Goal: Register for event/course

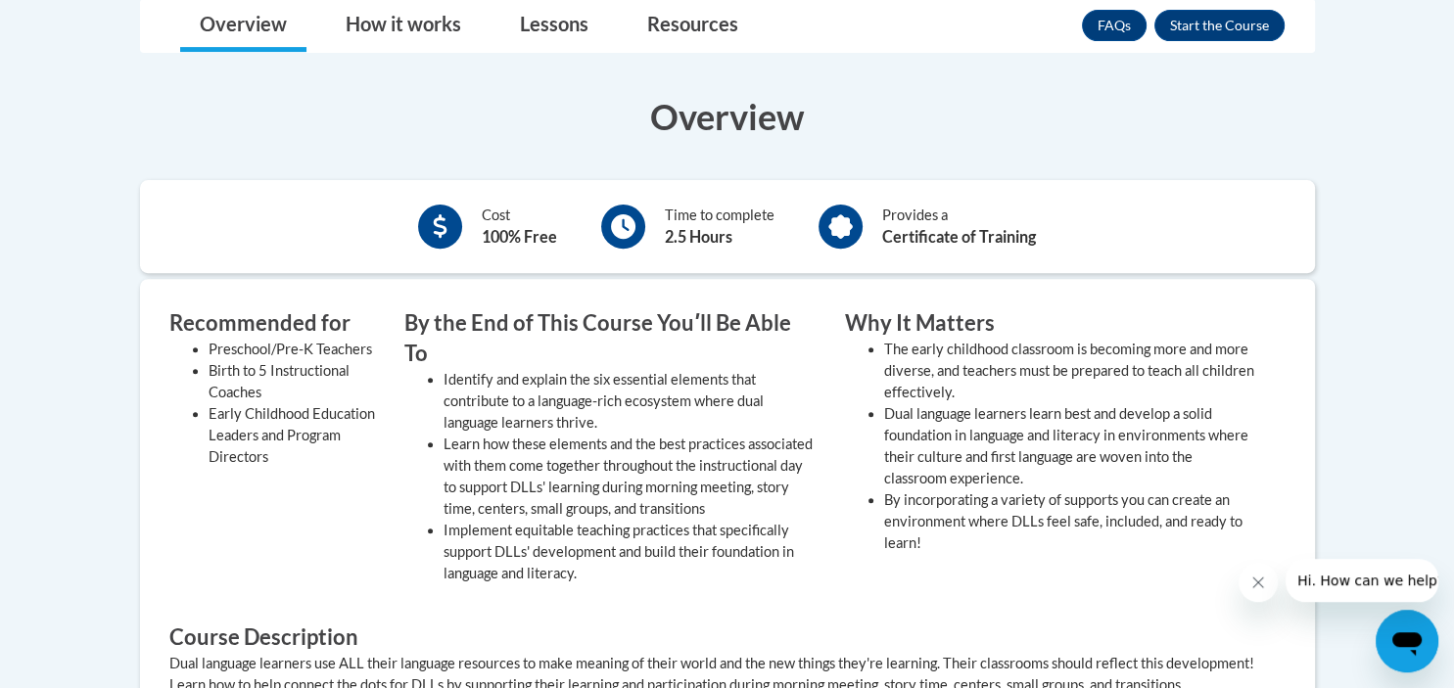
scroll to position [649, 0]
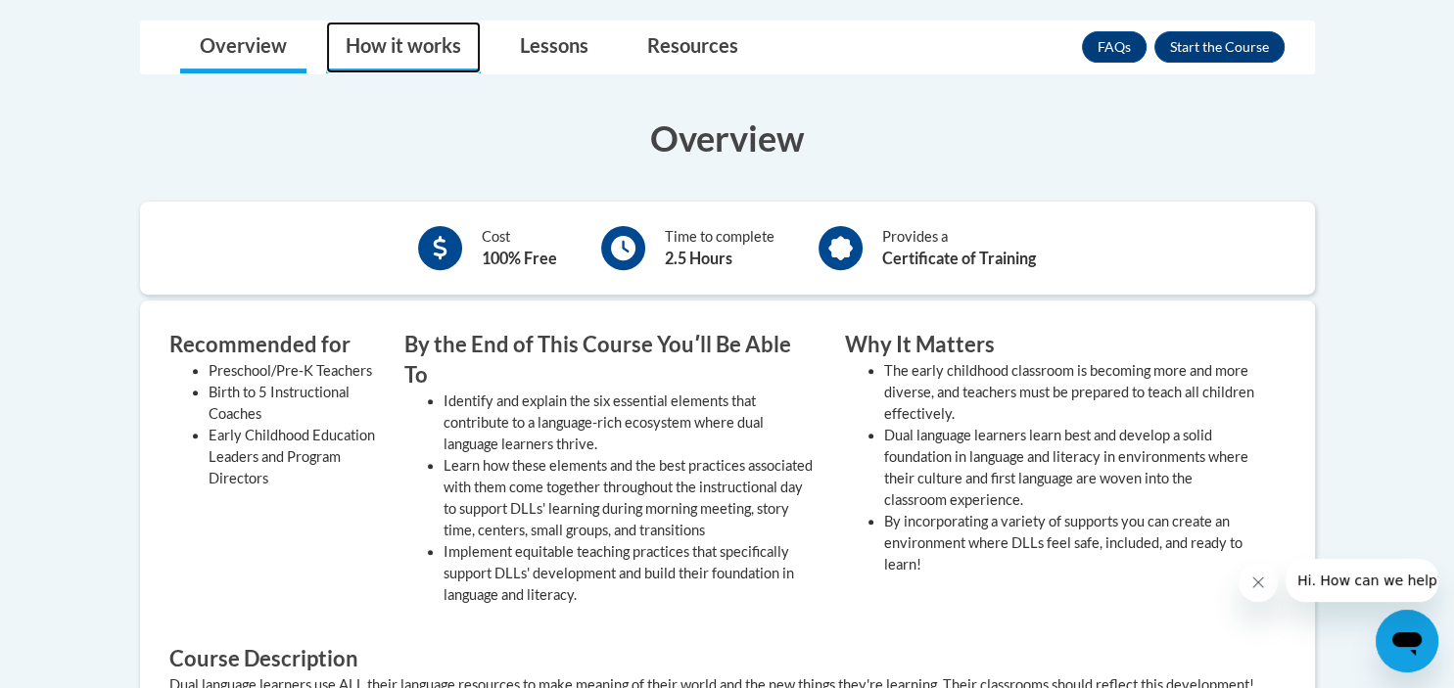
click at [409, 41] on link "How it works" at bounding box center [403, 48] width 155 height 52
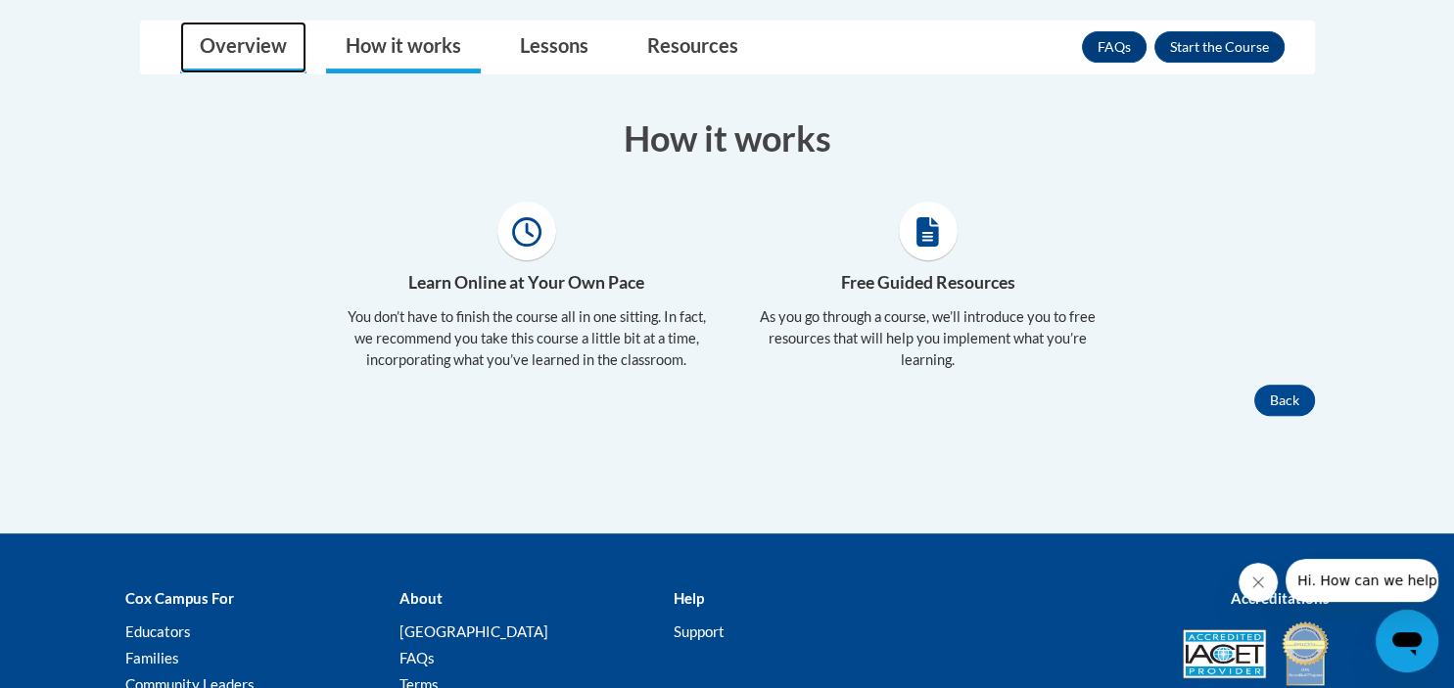
click at [220, 51] on link "Overview" at bounding box center [243, 48] width 126 height 52
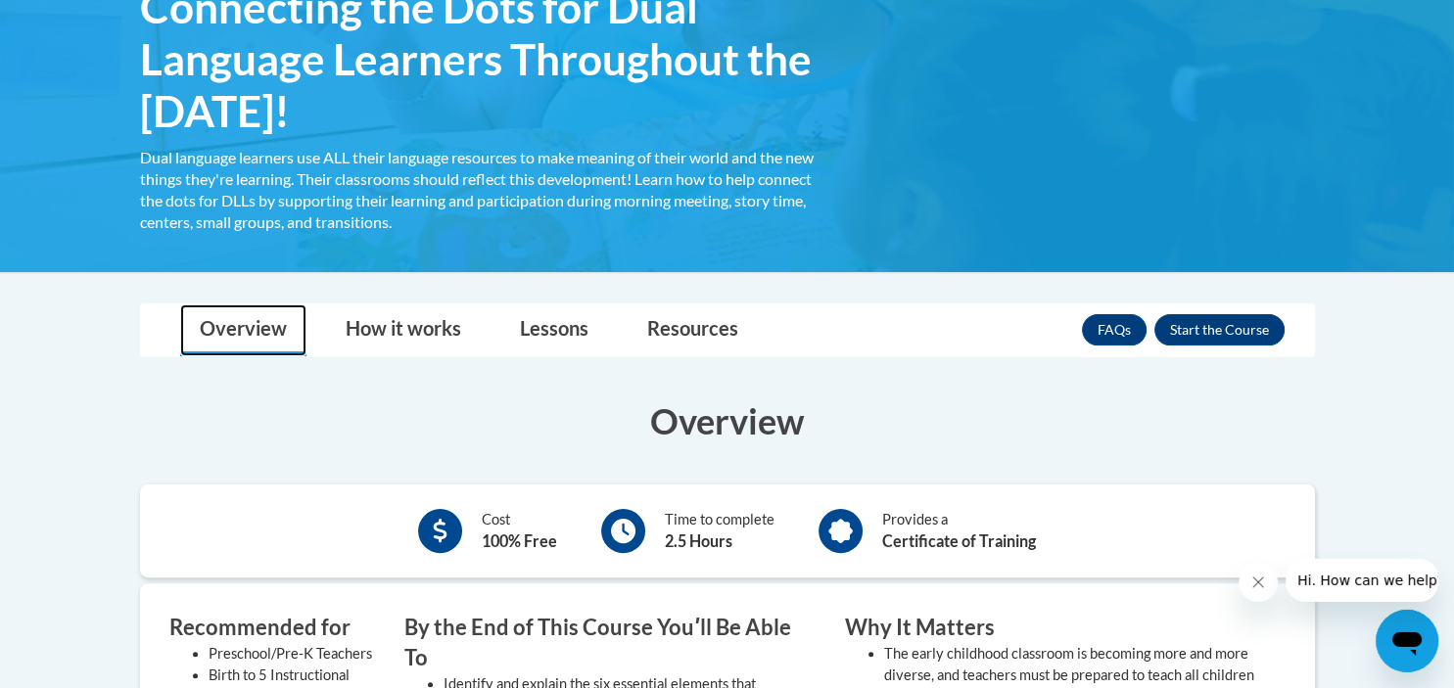
scroll to position [339, 0]
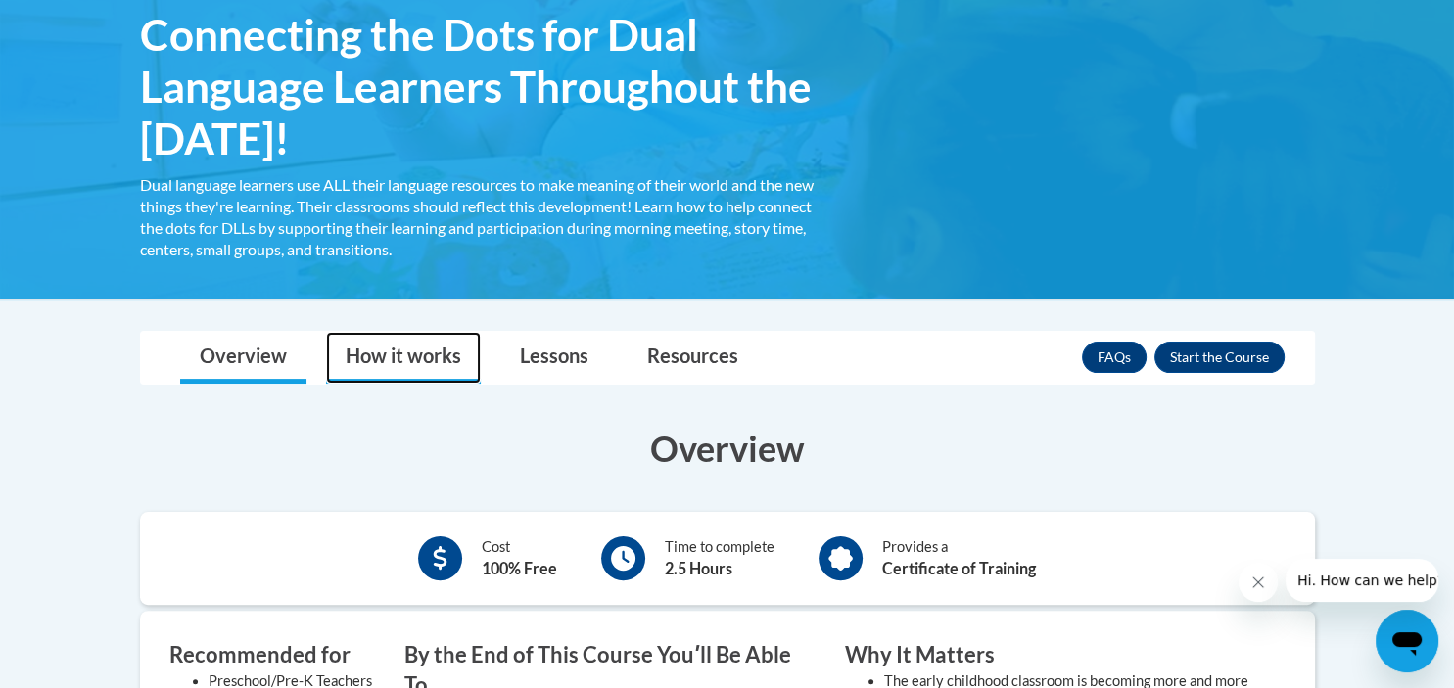
click at [389, 364] on link "How it works" at bounding box center [403, 358] width 155 height 52
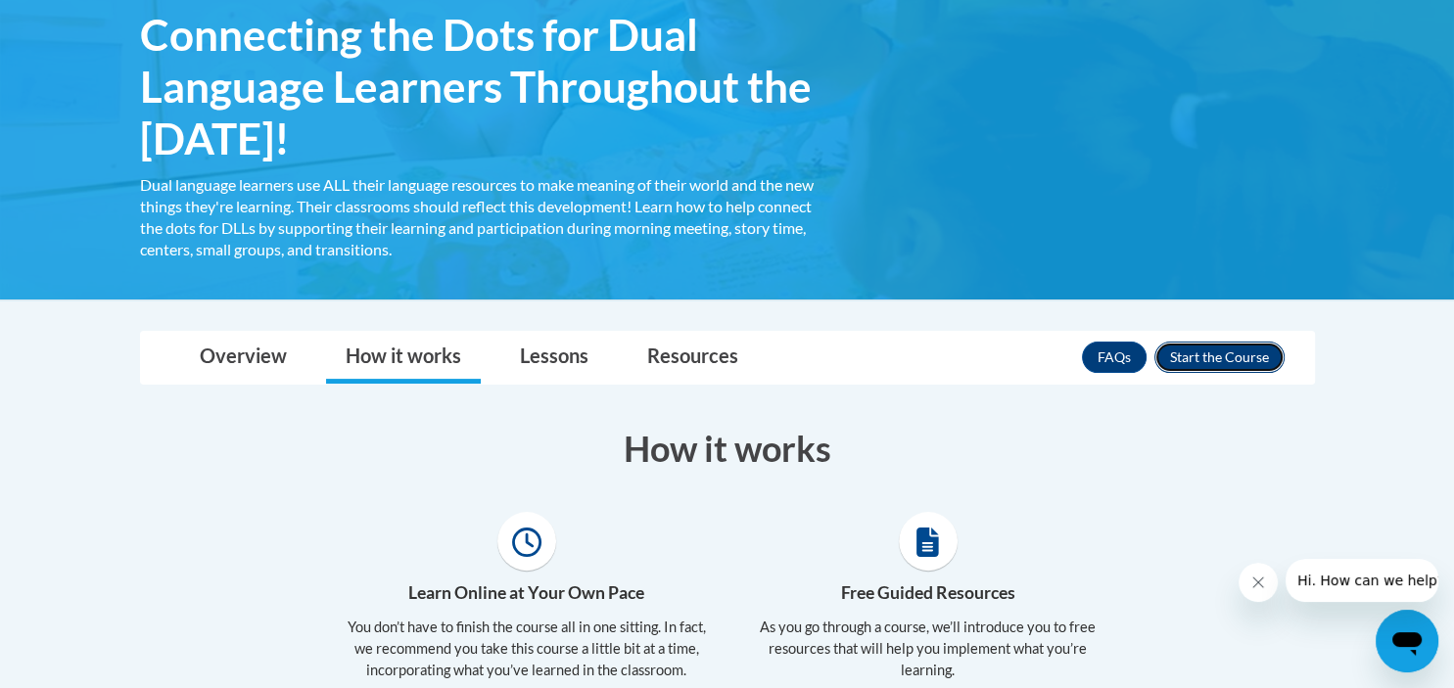
click at [1206, 356] on button "Enroll" at bounding box center [1219, 357] width 130 height 31
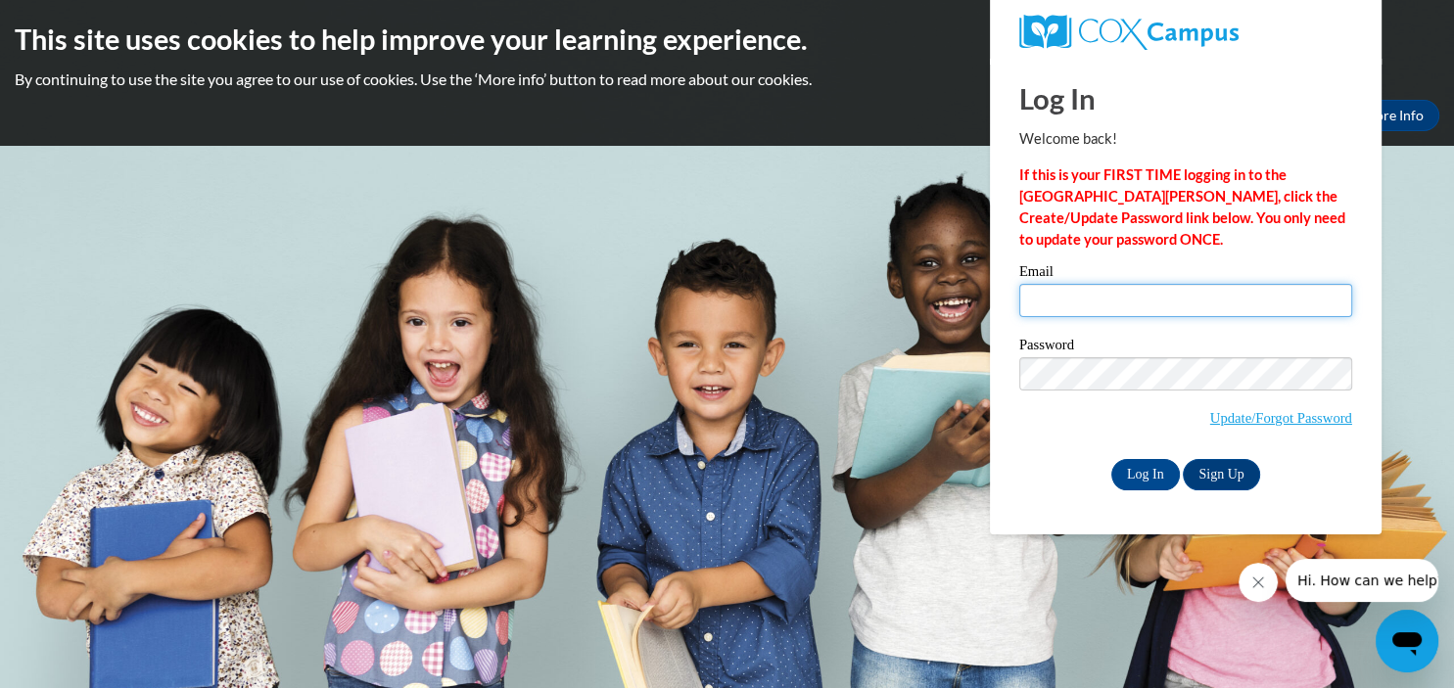
click at [1057, 311] on input "Email" at bounding box center [1185, 300] width 333 height 33
type input "anncummingskrause@gmail.com"
click at [1148, 469] on input "Log In" at bounding box center [1145, 474] width 69 height 31
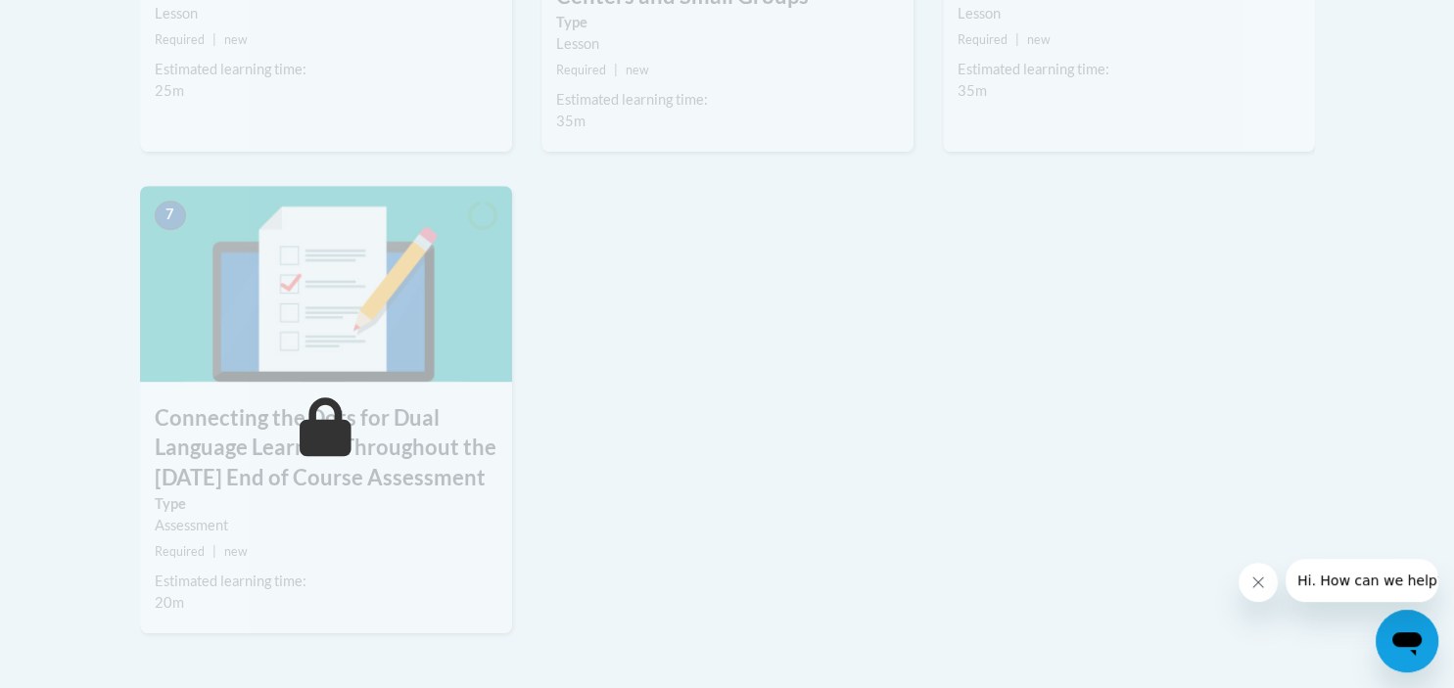
scroll to position [517, 0]
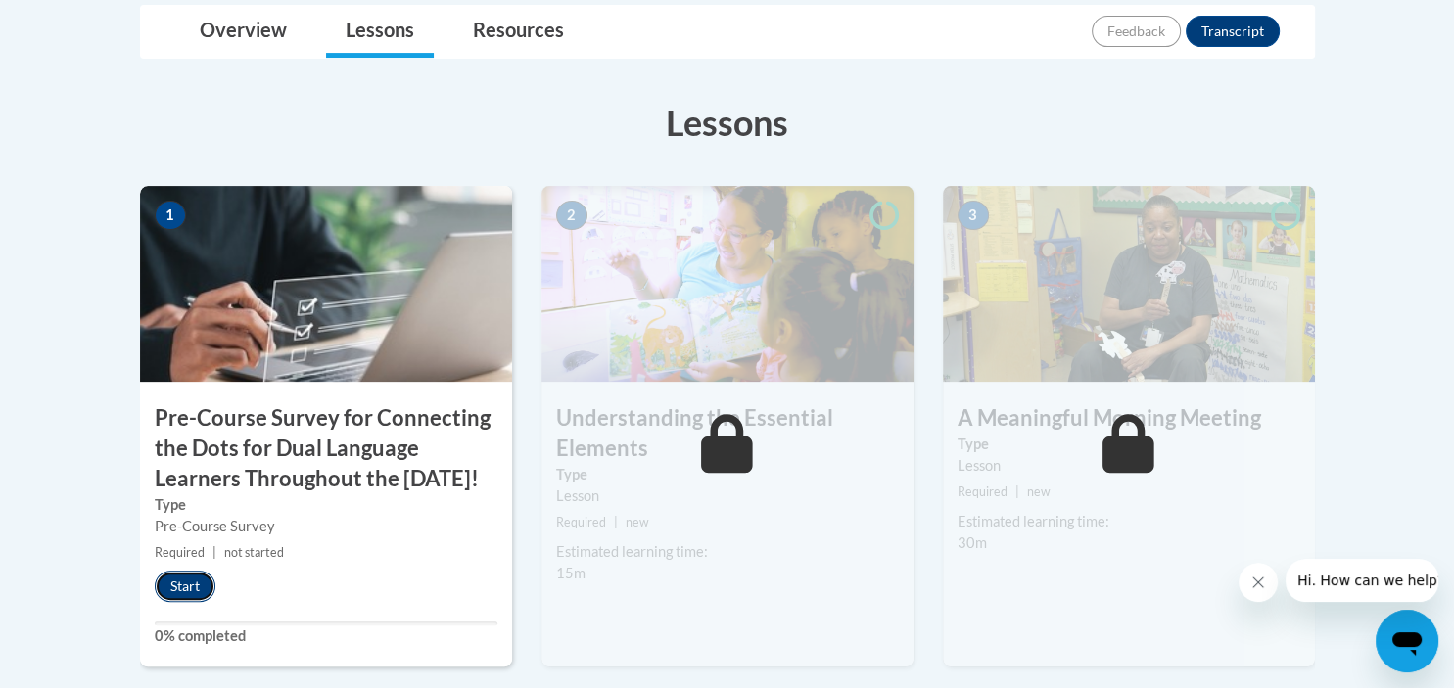
click at [186, 602] on button "Start" at bounding box center [185, 586] width 61 height 31
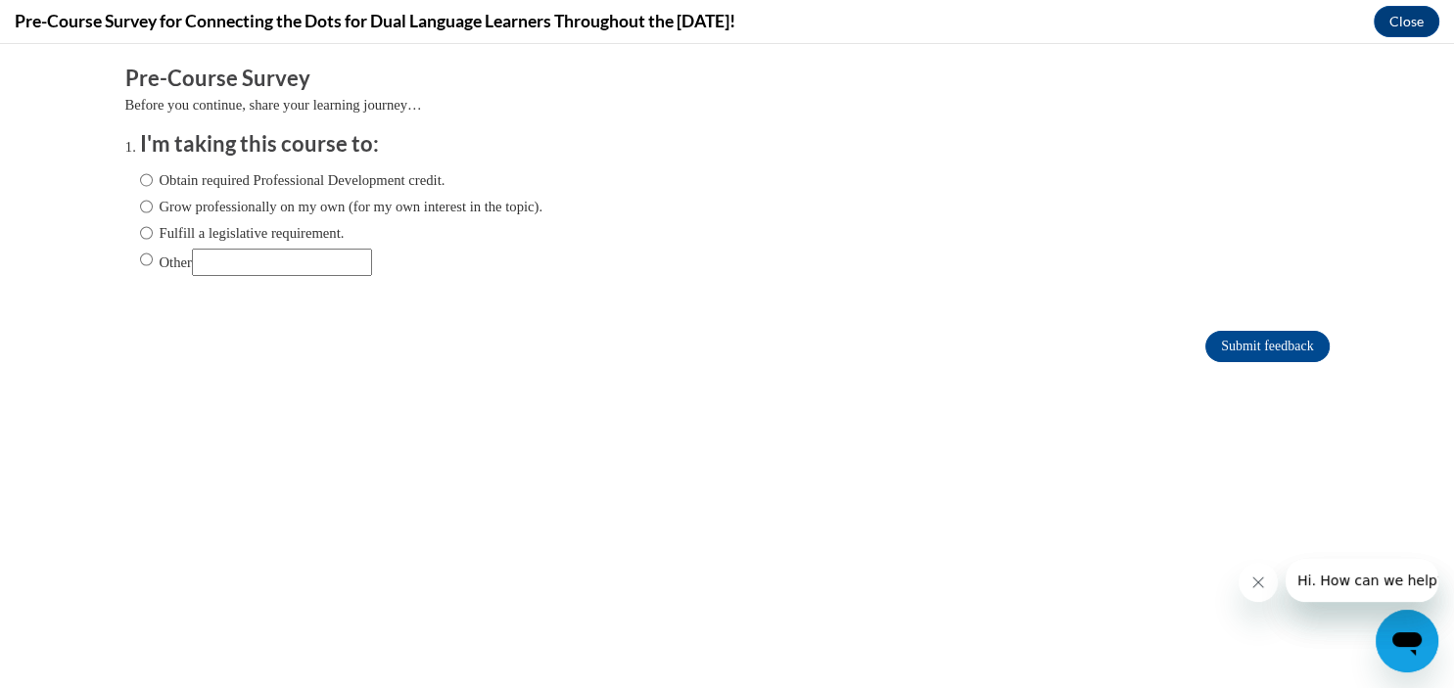
scroll to position [0, 0]
click at [146, 182] on input "Obtain required Professional Development credit." at bounding box center [146, 180] width 13 height 22
radio input "true"
click at [1266, 346] on input "Submit feedback" at bounding box center [1266, 346] width 123 height 31
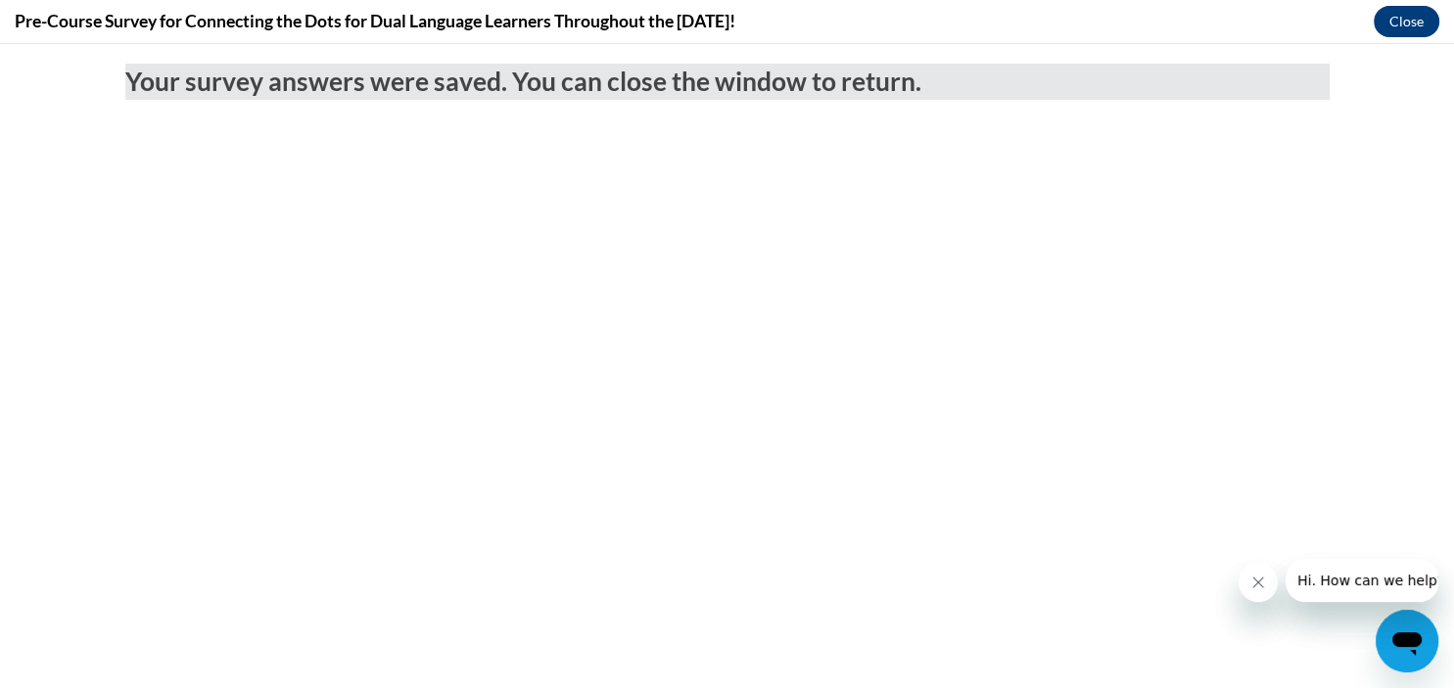
click at [1419, 10] on button "Close" at bounding box center [1406, 21] width 66 height 31
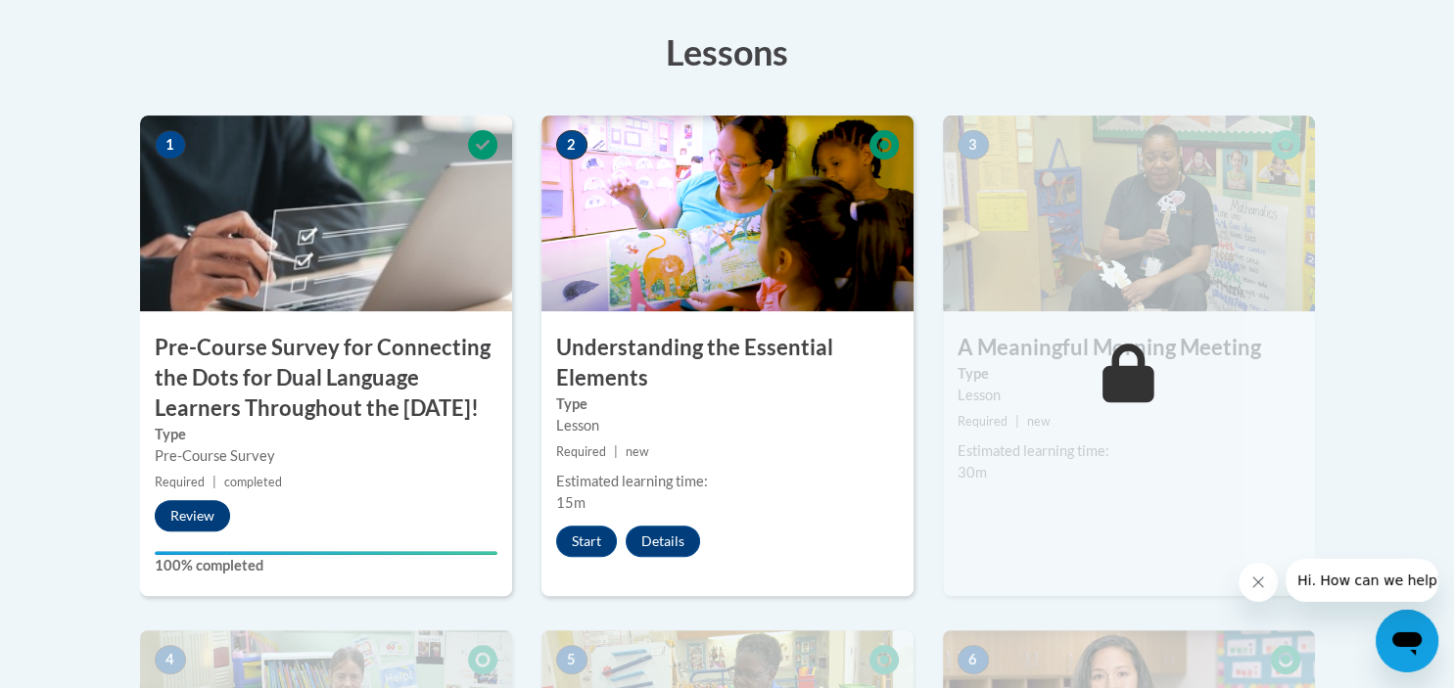
scroll to position [723, 0]
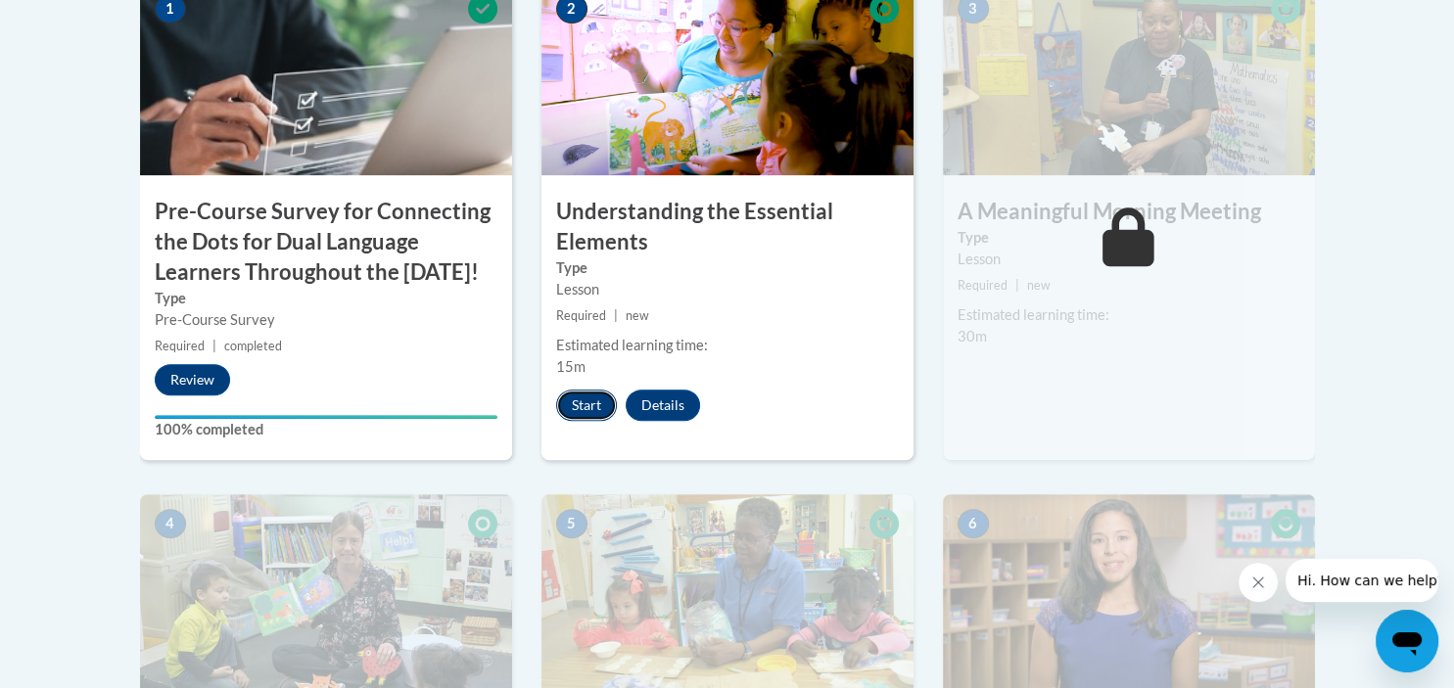
click at [590, 407] on button "Start" at bounding box center [586, 405] width 61 height 31
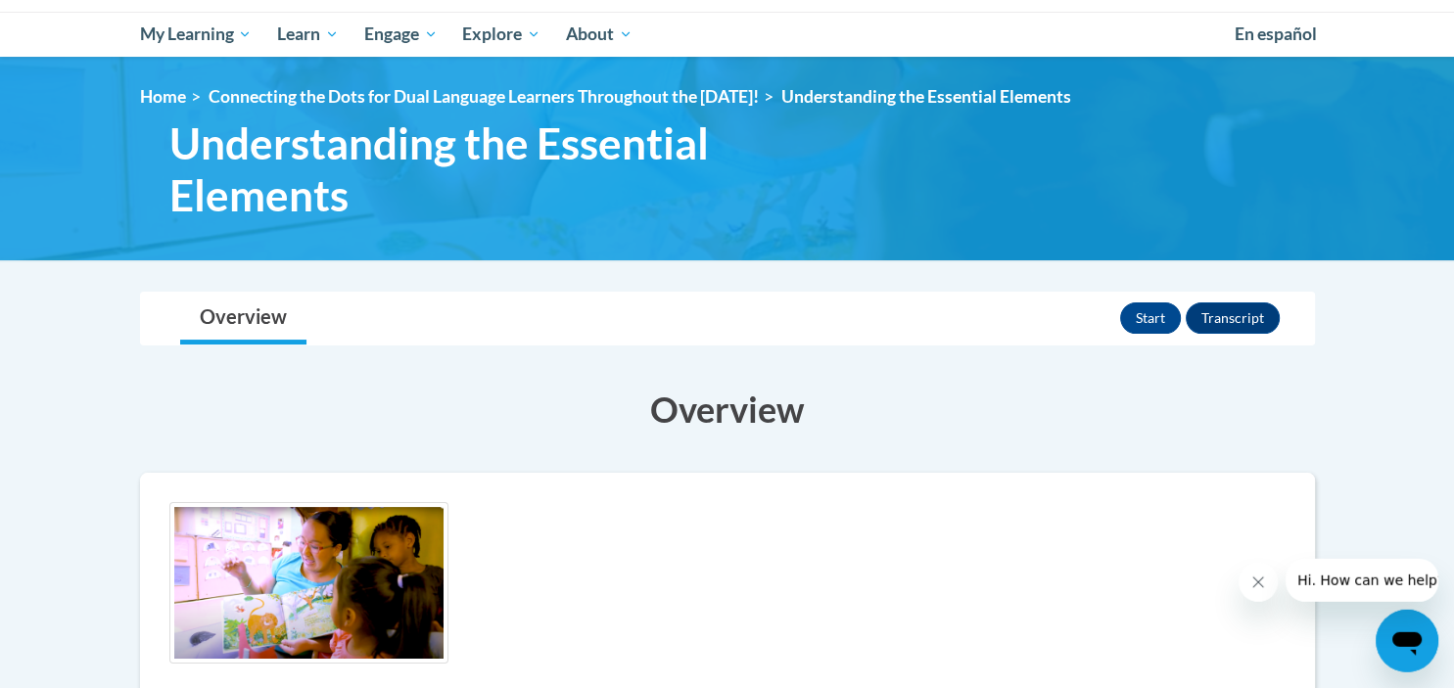
scroll to position [413, 0]
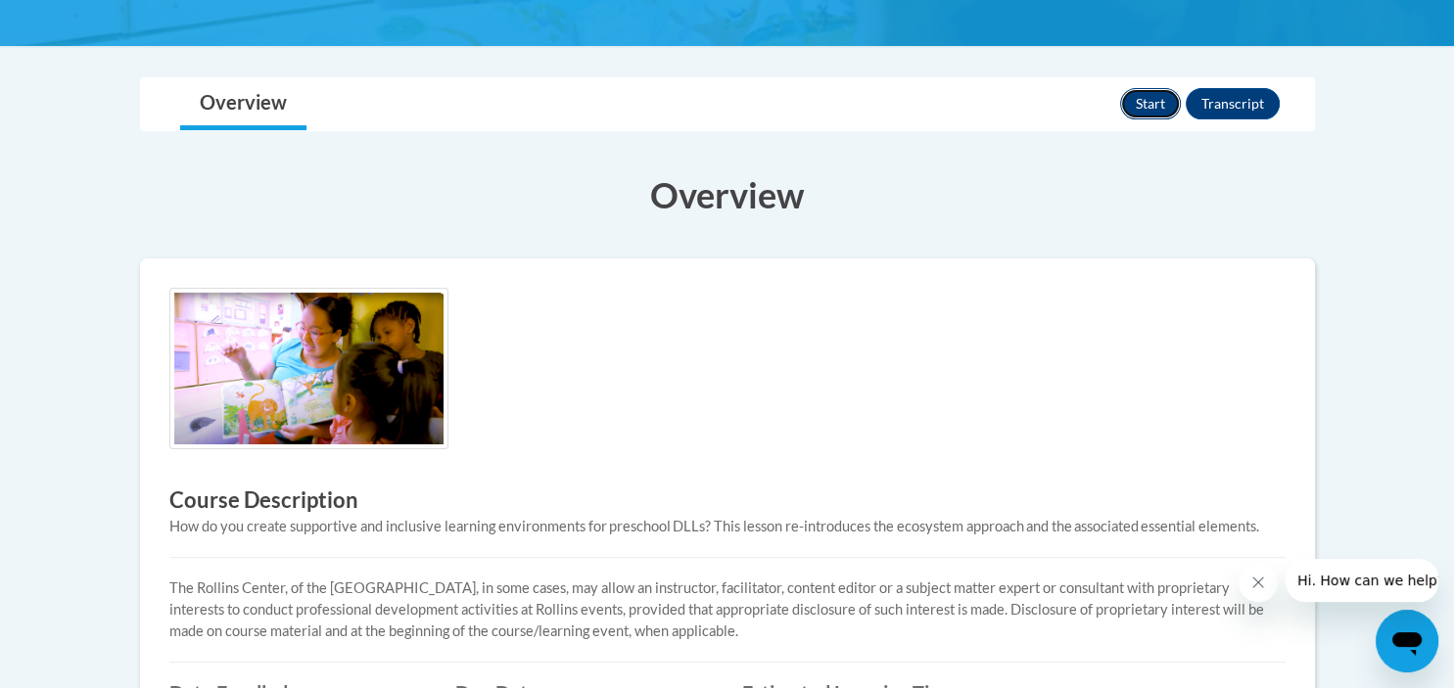
click at [1145, 105] on button "Start" at bounding box center [1150, 103] width 61 height 31
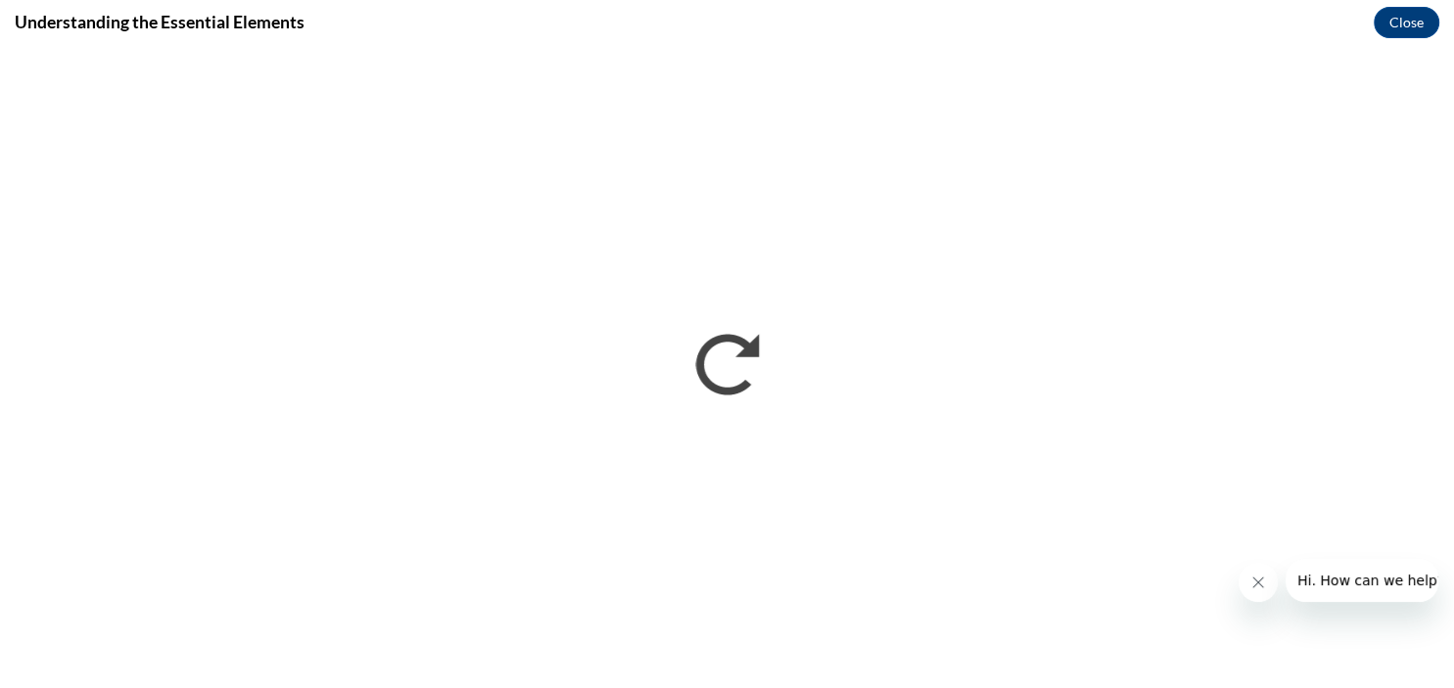
scroll to position [0, 0]
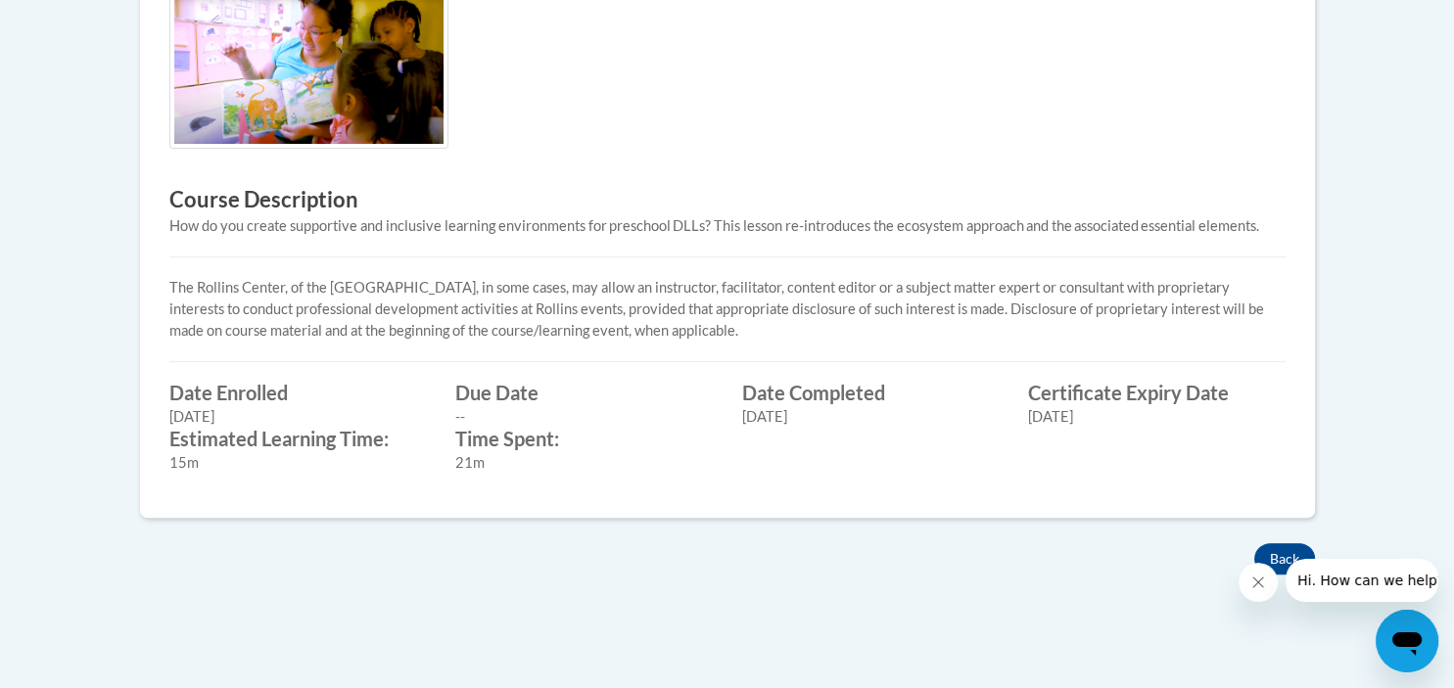
scroll to position [723, 0]
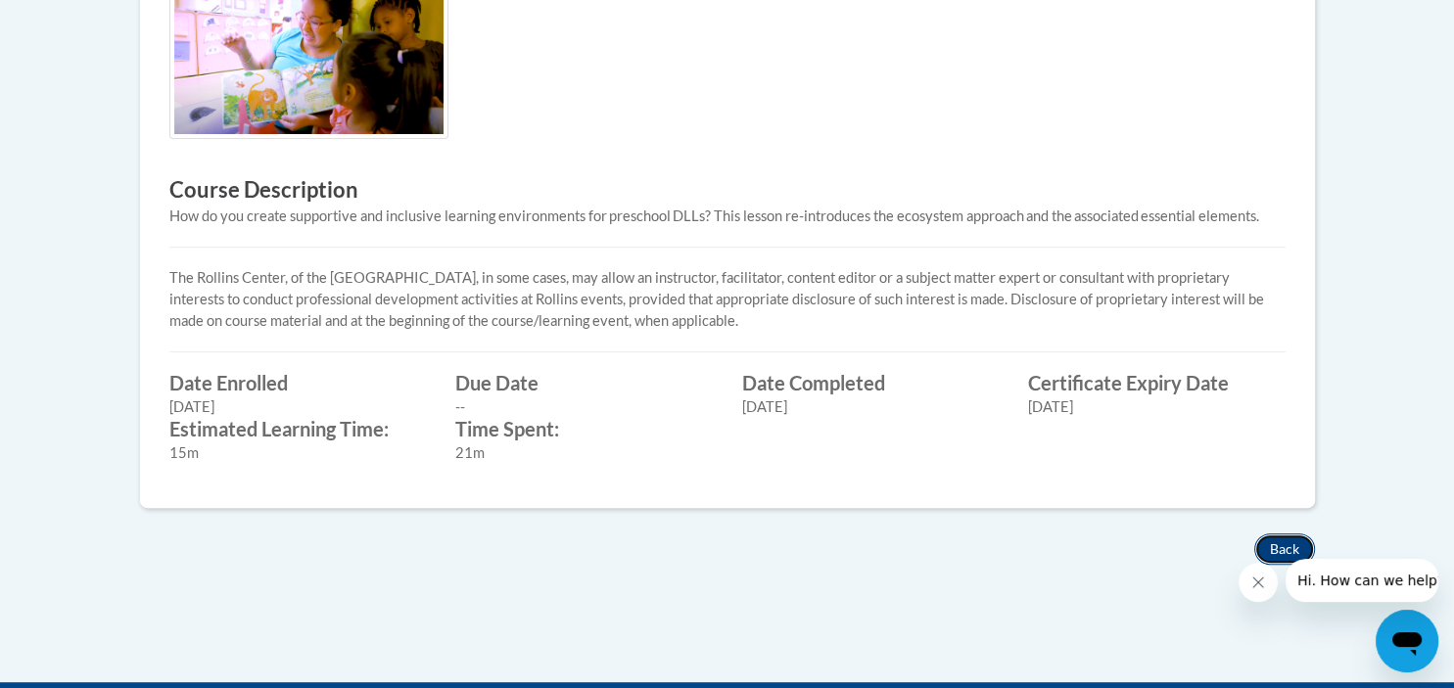
click at [1281, 538] on button "Back" at bounding box center [1284, 549] width 61 height 31
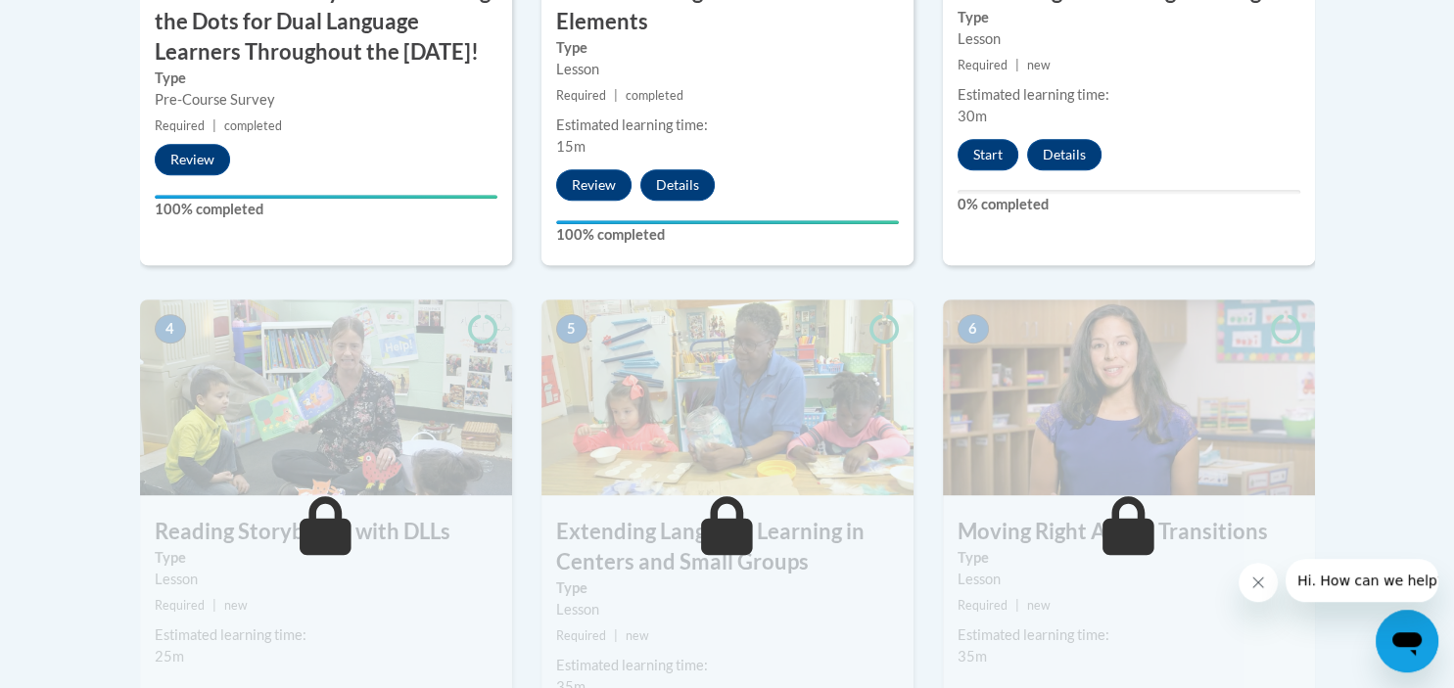
scroll to position [723, 0]
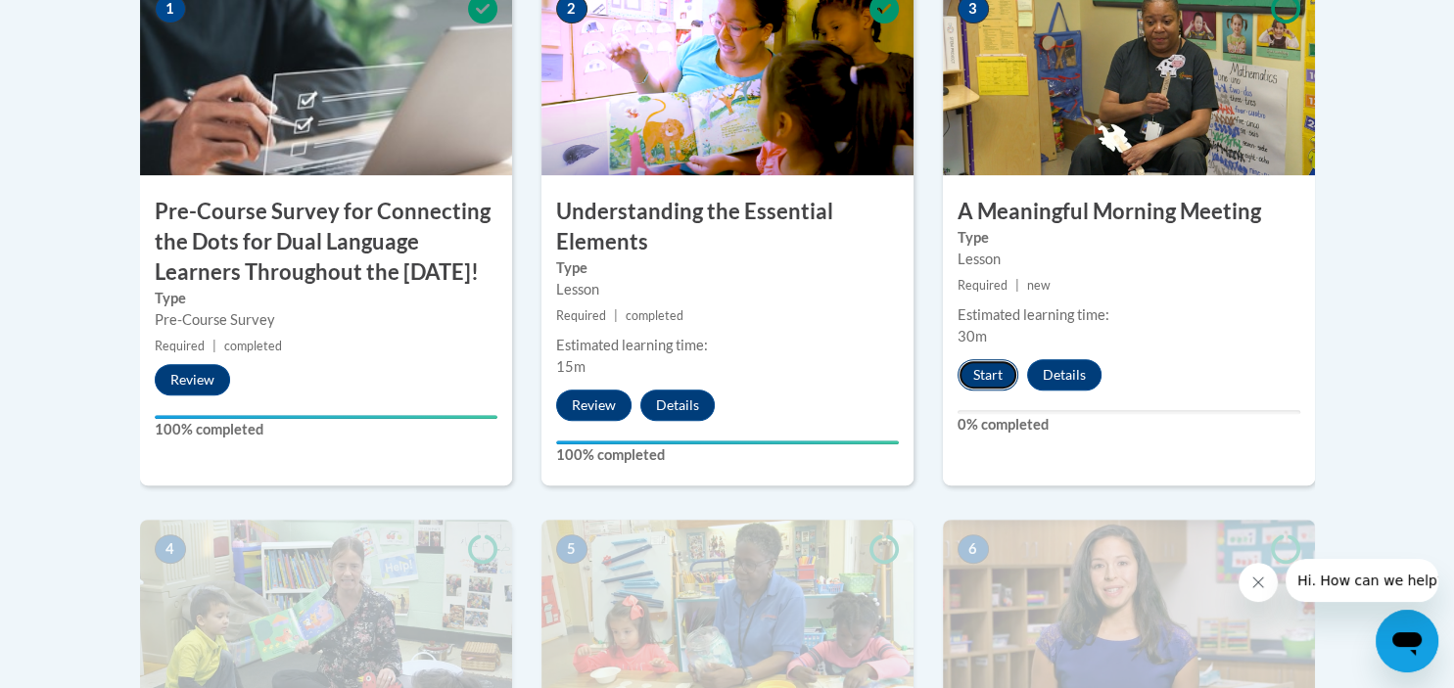
click at [991, 369] on button "Start" at bounding box center [987, 374] width 61 height 31
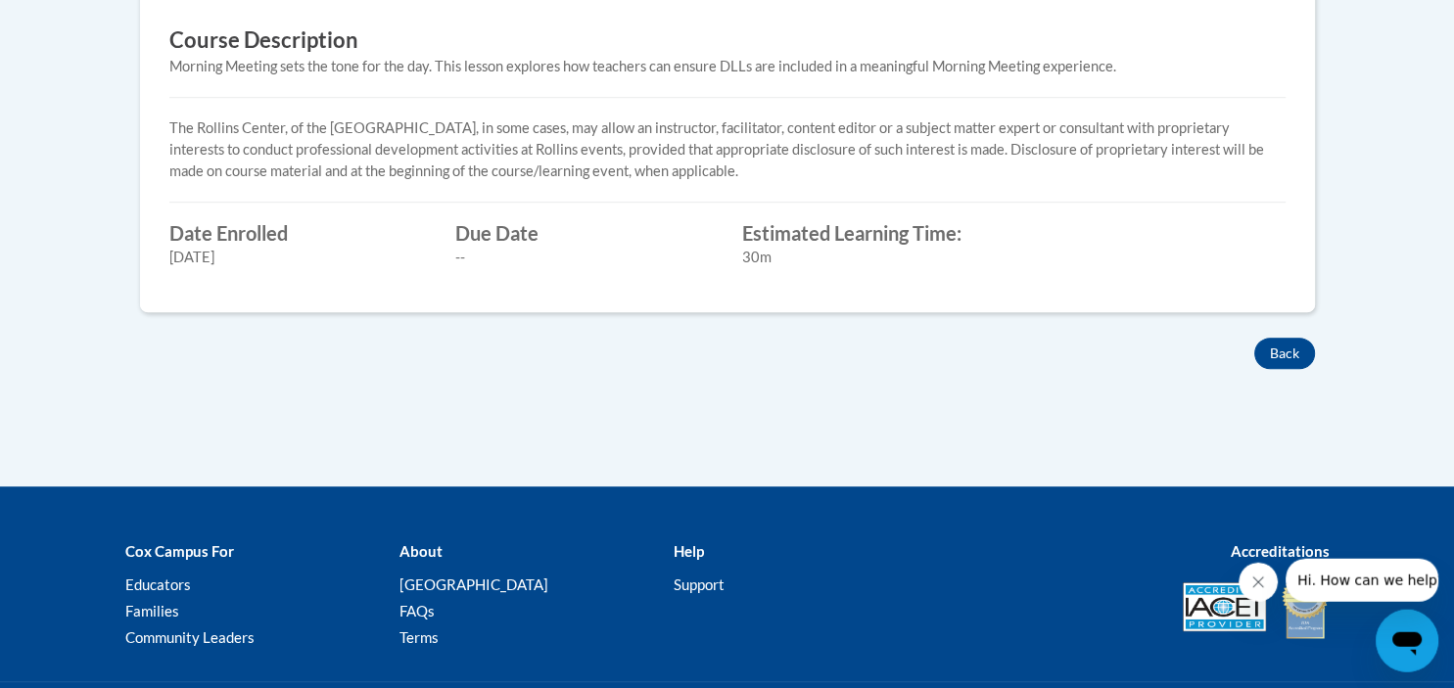
scroll to position [826, 0]
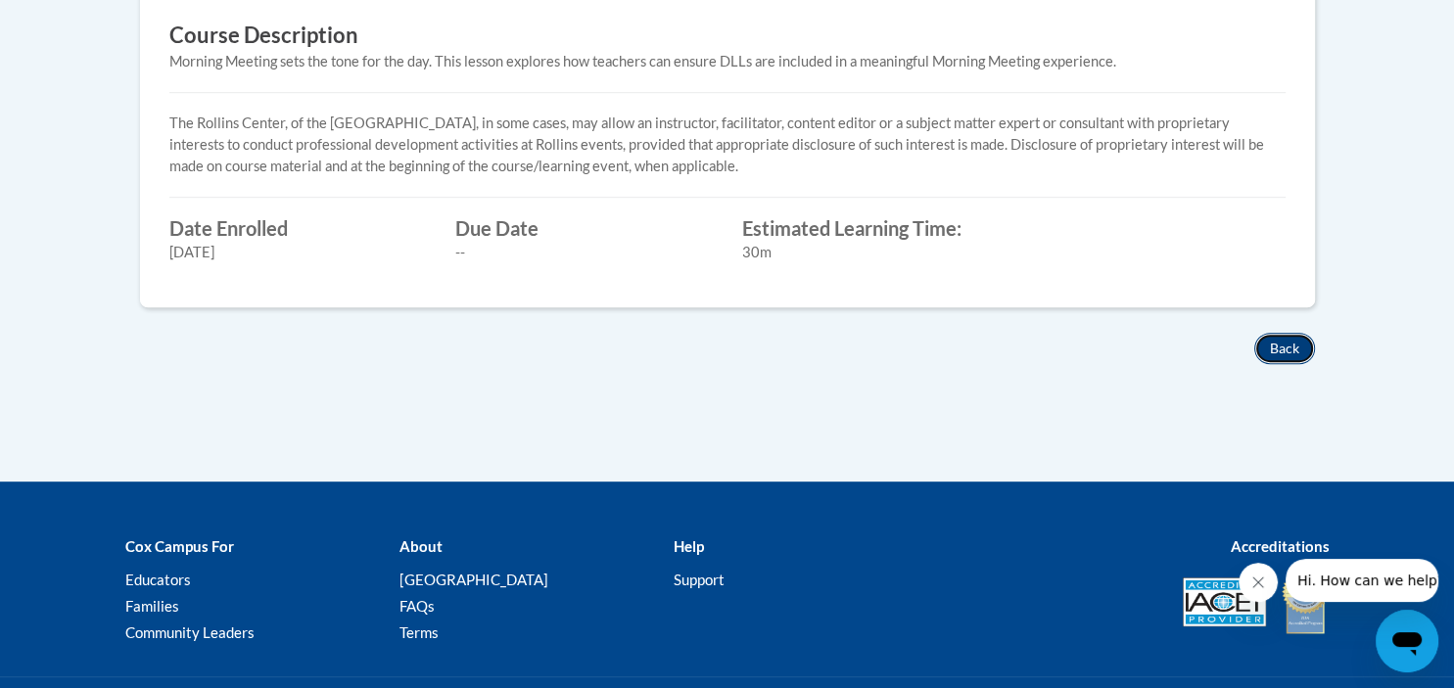
click at [1285, 347] on button "Back" at bounding box center [1284, 348] width 61 height 31
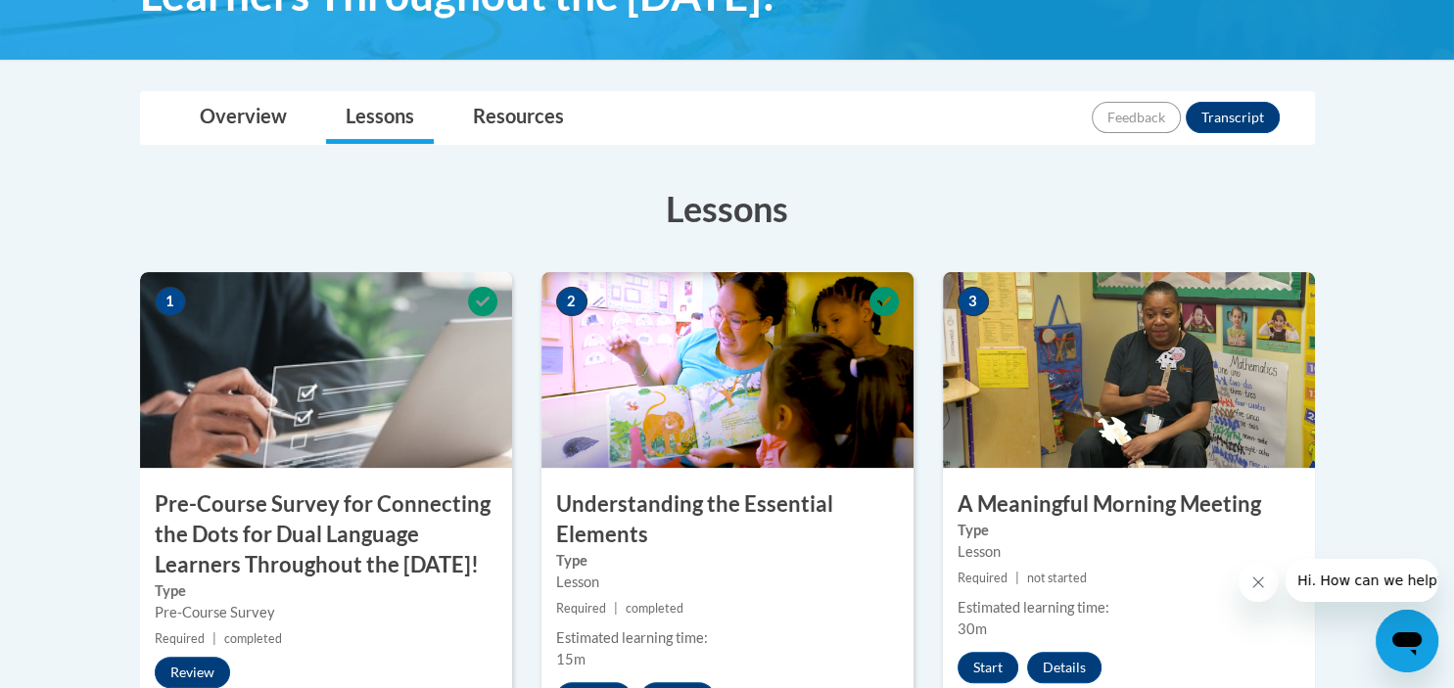
scroll to position [620, 0]
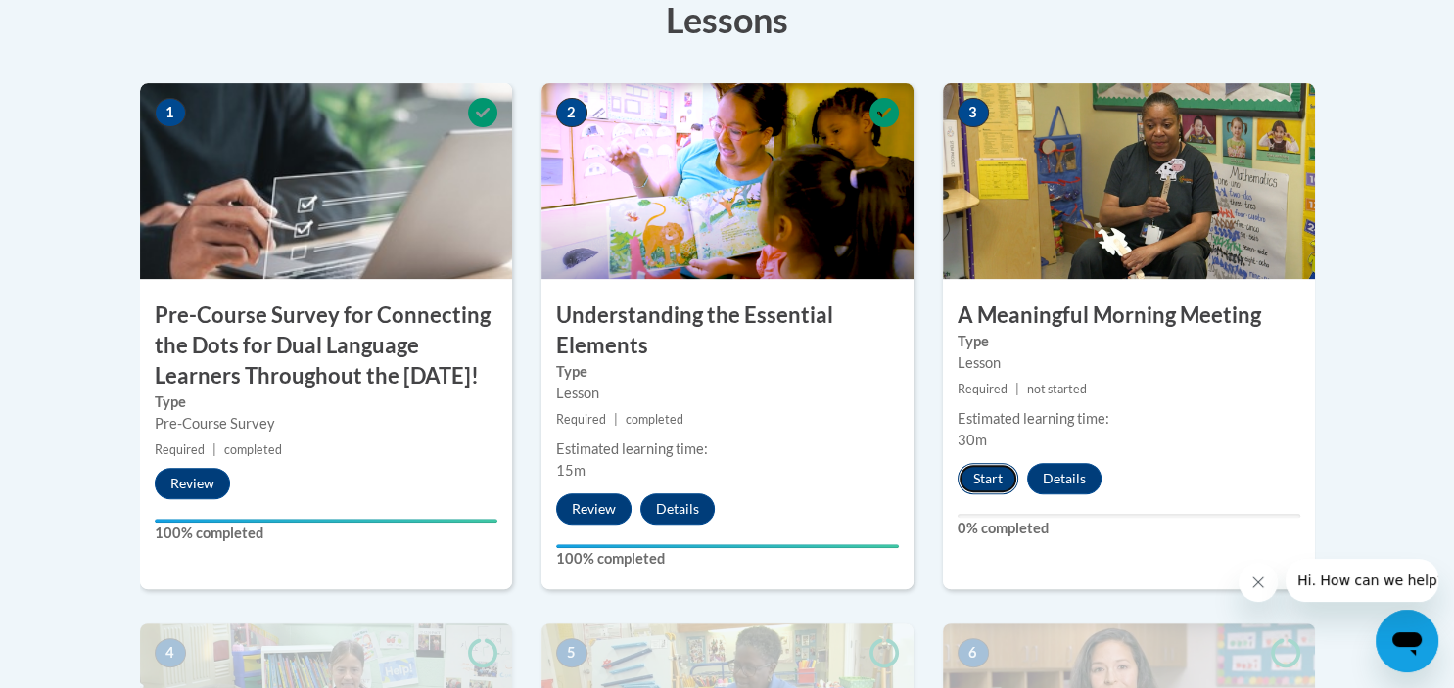
click at [991, 479] on button "Start" at bounding box center [987, 478] width 61 height 31
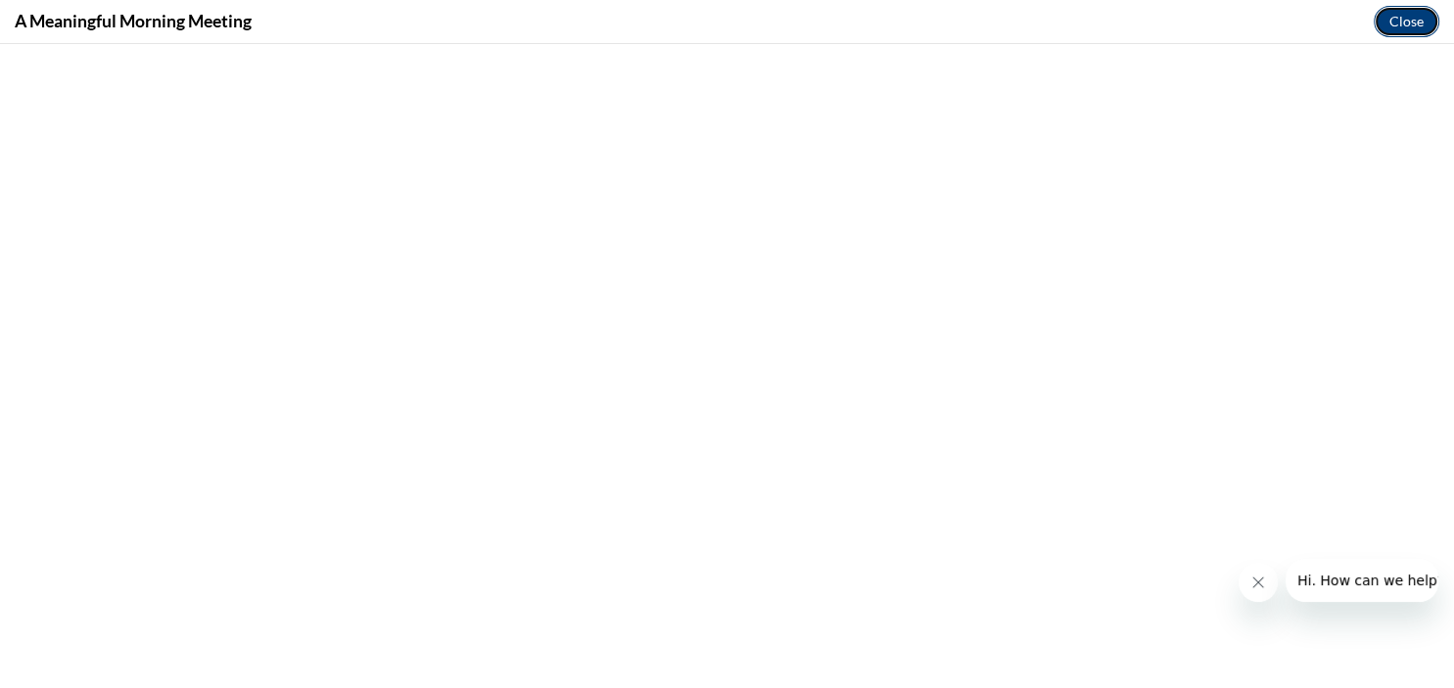
click at [1411, 27] on button "Close" at bounding box center [1406, 21] width 66 height 31
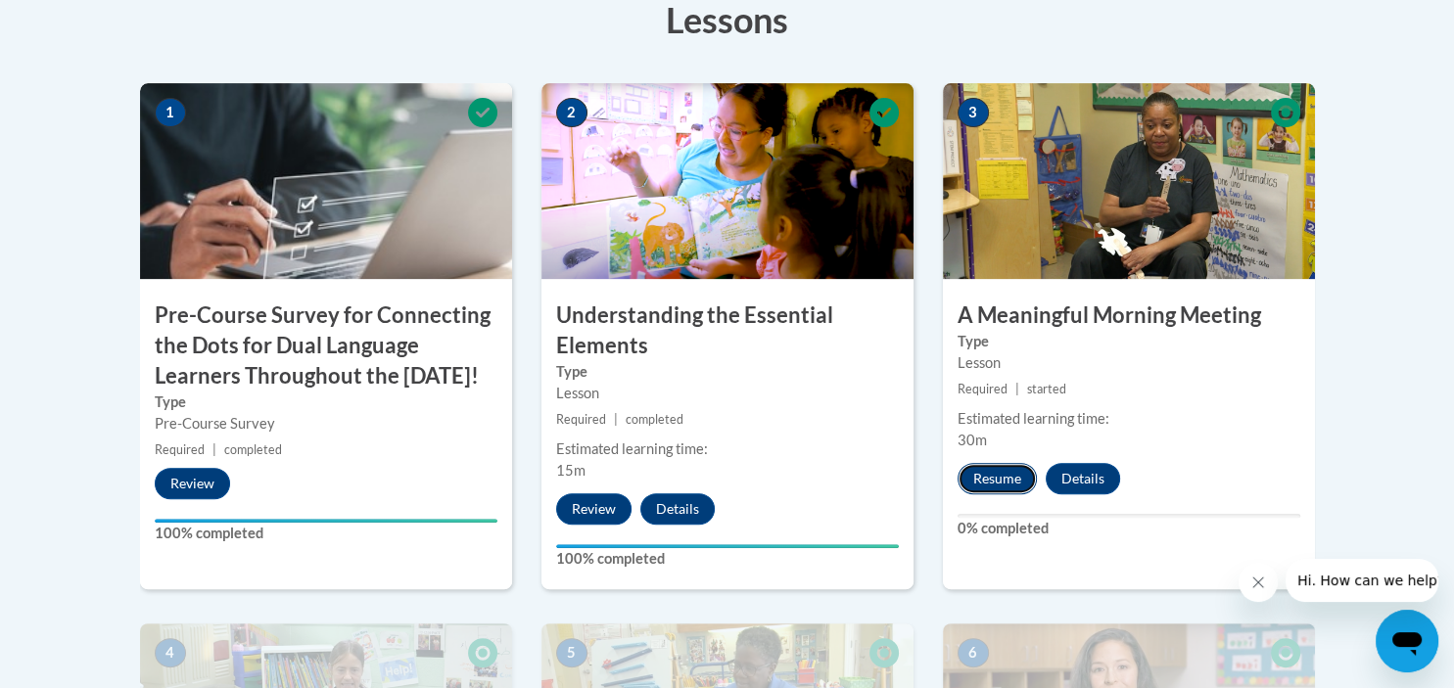
click at [992, 475] on button "Resume" at bounding box center [996, 478] width 79 height 31
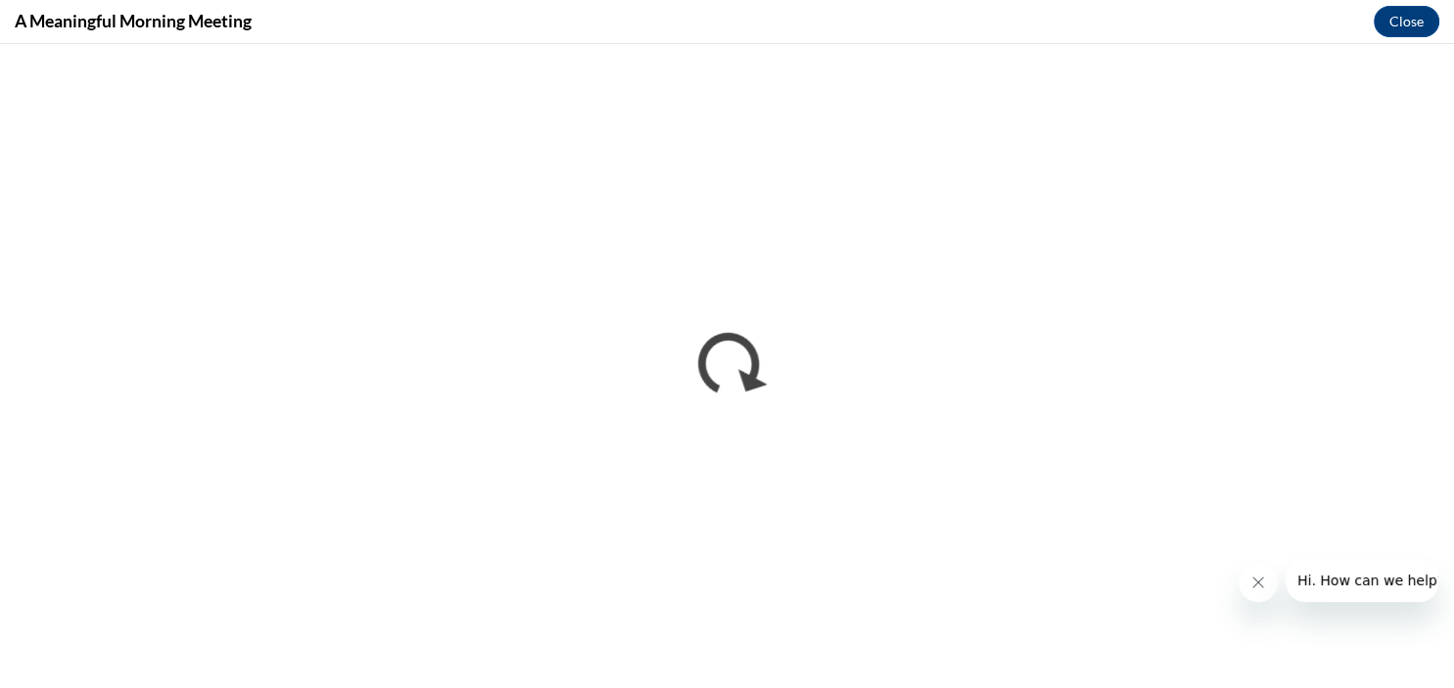
scroll to position [0, 0]
